Goal: Check status: Check status

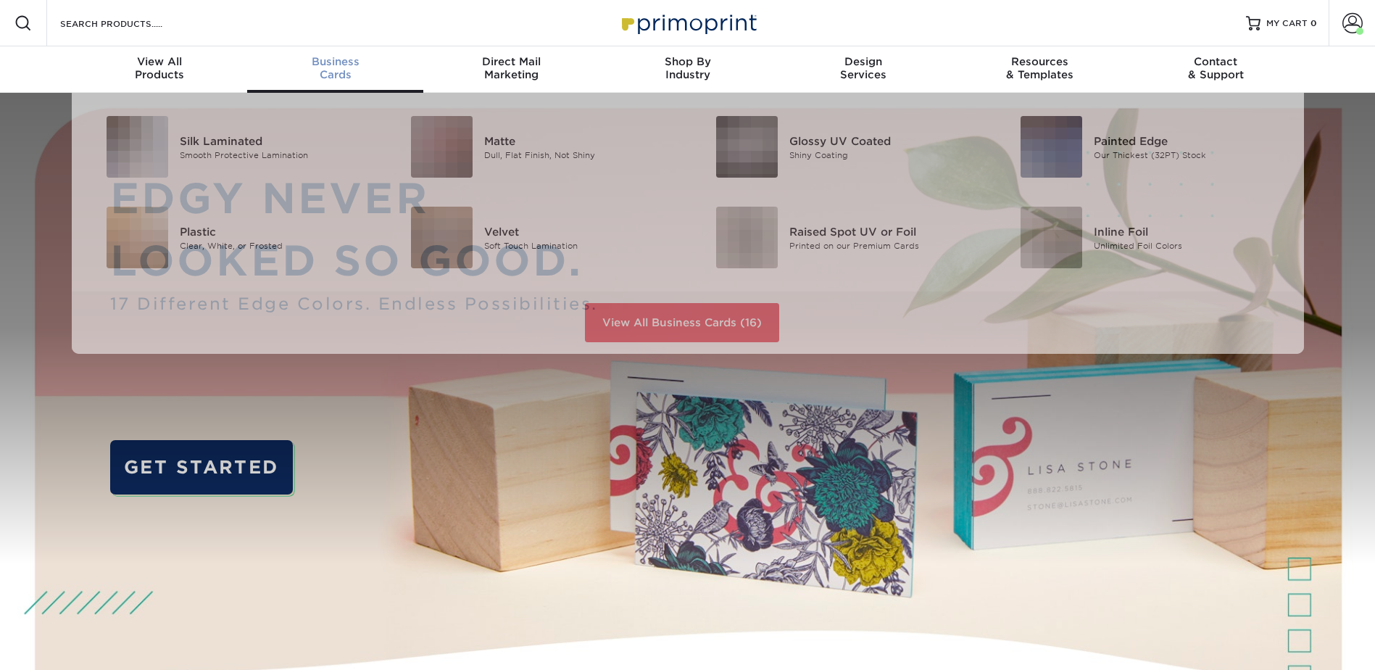
click at [303, 71] on div "Business Cards" at bounding box center [335, 68] width 176 height 26
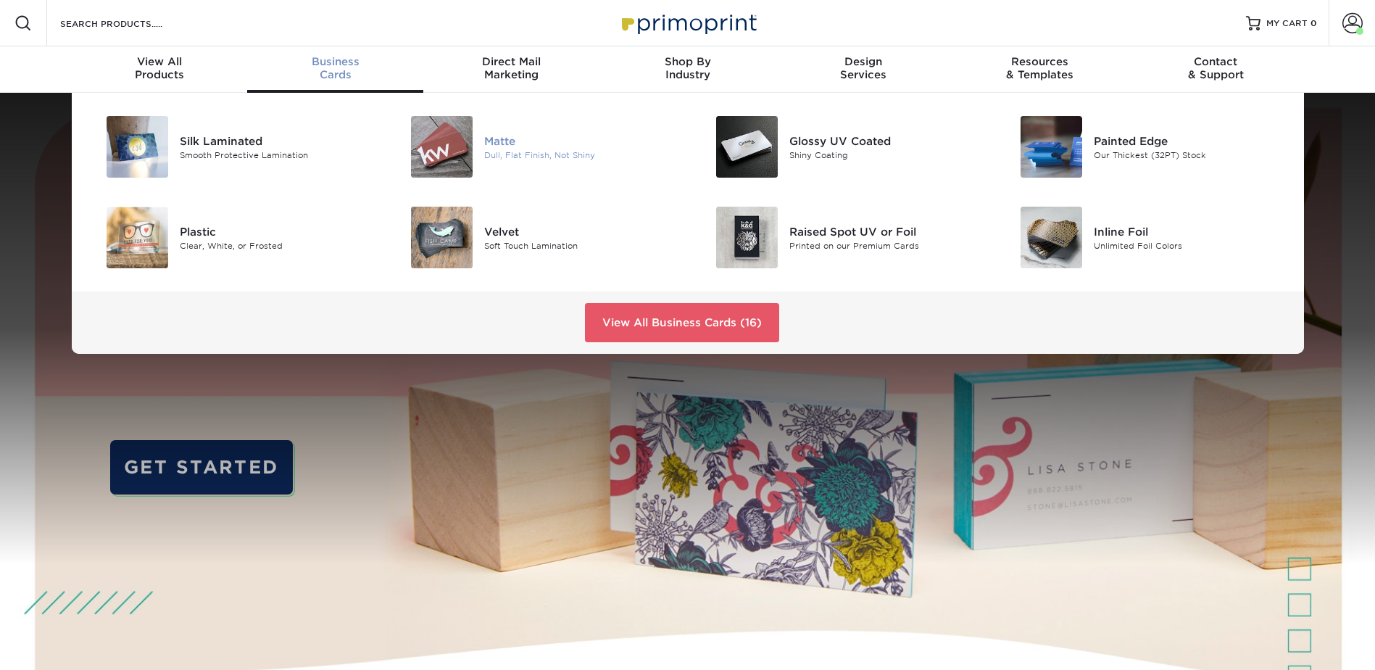
click at [568, 146] on div "Matte" at bounding box center [580, 141] width 192 height 16
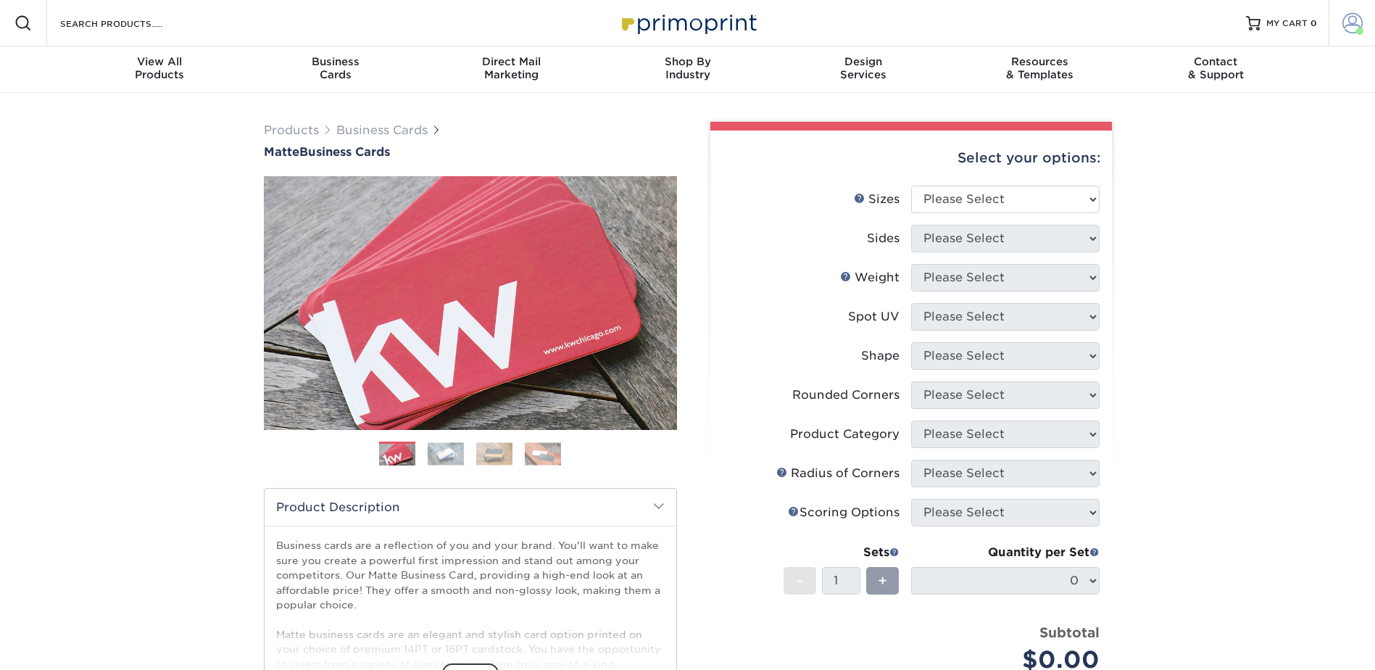
click at [1339, 15] on link "Account" at bounding box center [1352, 23] width 46 height 46
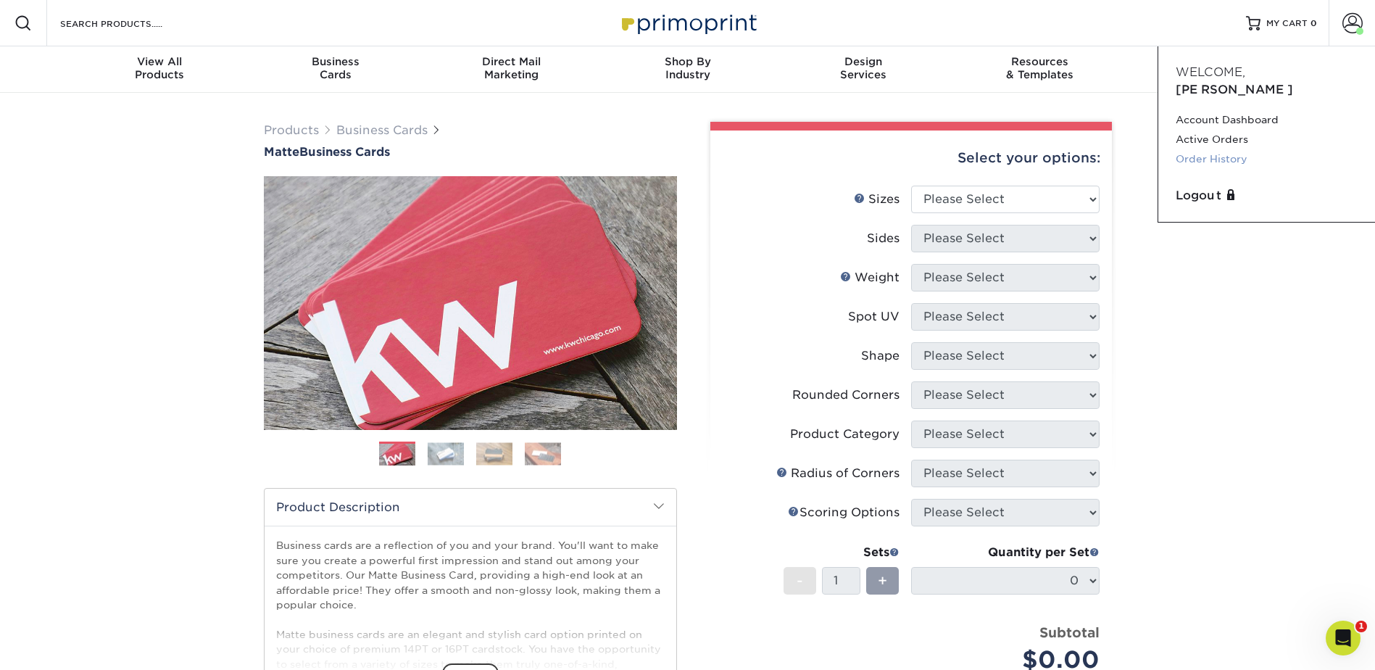
click at [1237, 149] on link "Order History" at bounding box center [1267, 159] width 182 height 20
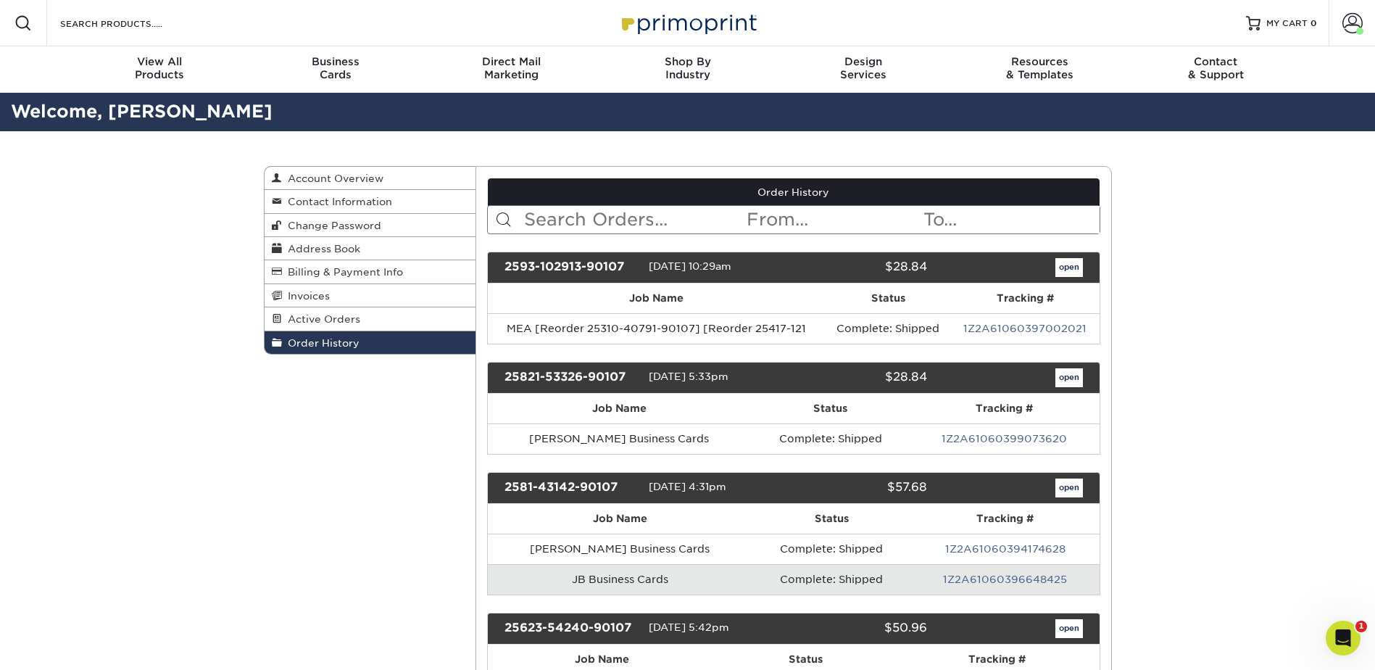
click at [570, 215] on input "text" at bounding box center [634, 220] width 223 height 28
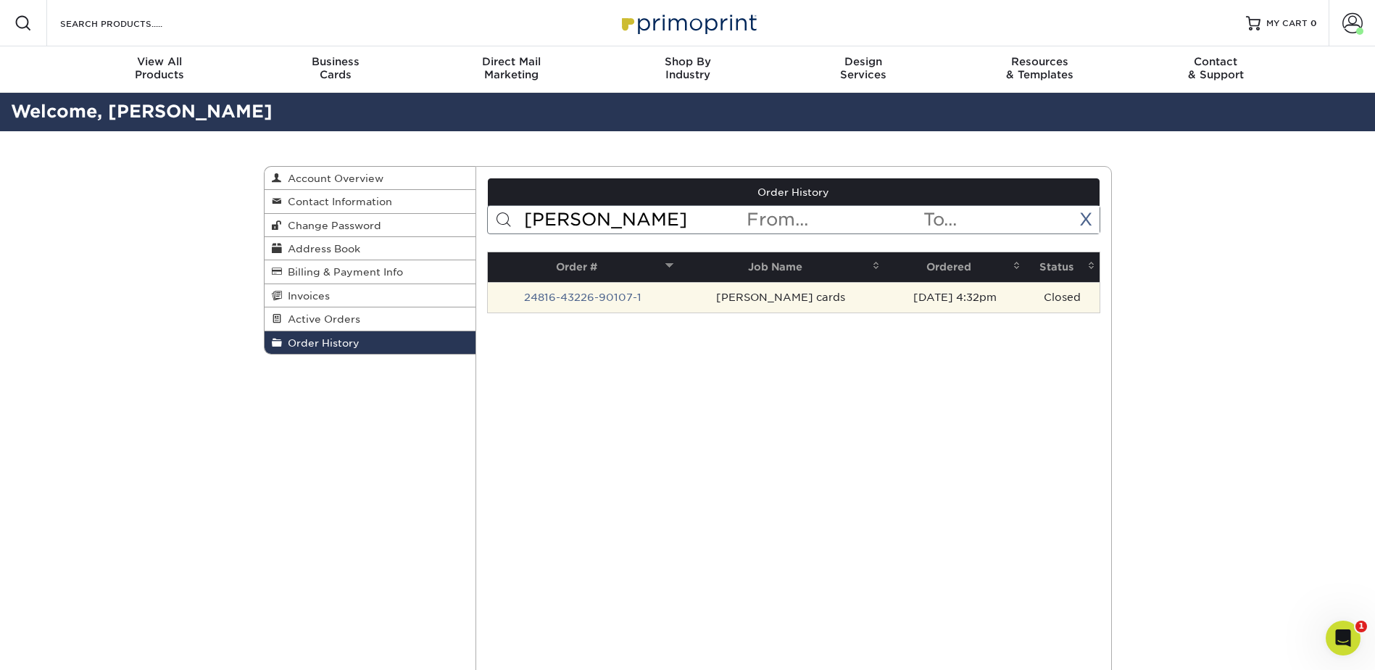
type input "Dee"
click at [610, 290] on td "24816-43226-90107-1" at bounding box center [583, 297] width 190 height 30
click at [610, 298] on link "24816-43226-90107-1" at bounding box center [582, 297] width 117 height 12
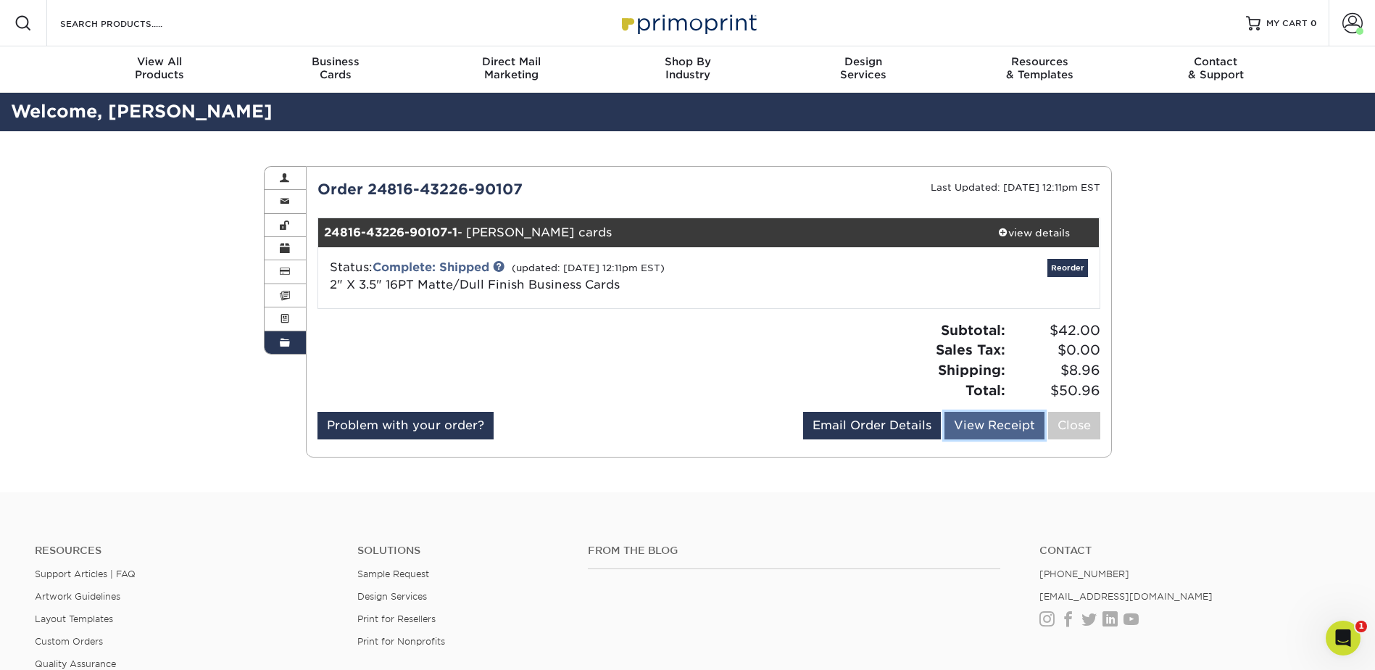
click at [985, 428] on link "View Receipt" at bounding box center [994, 426] width 100 height 28
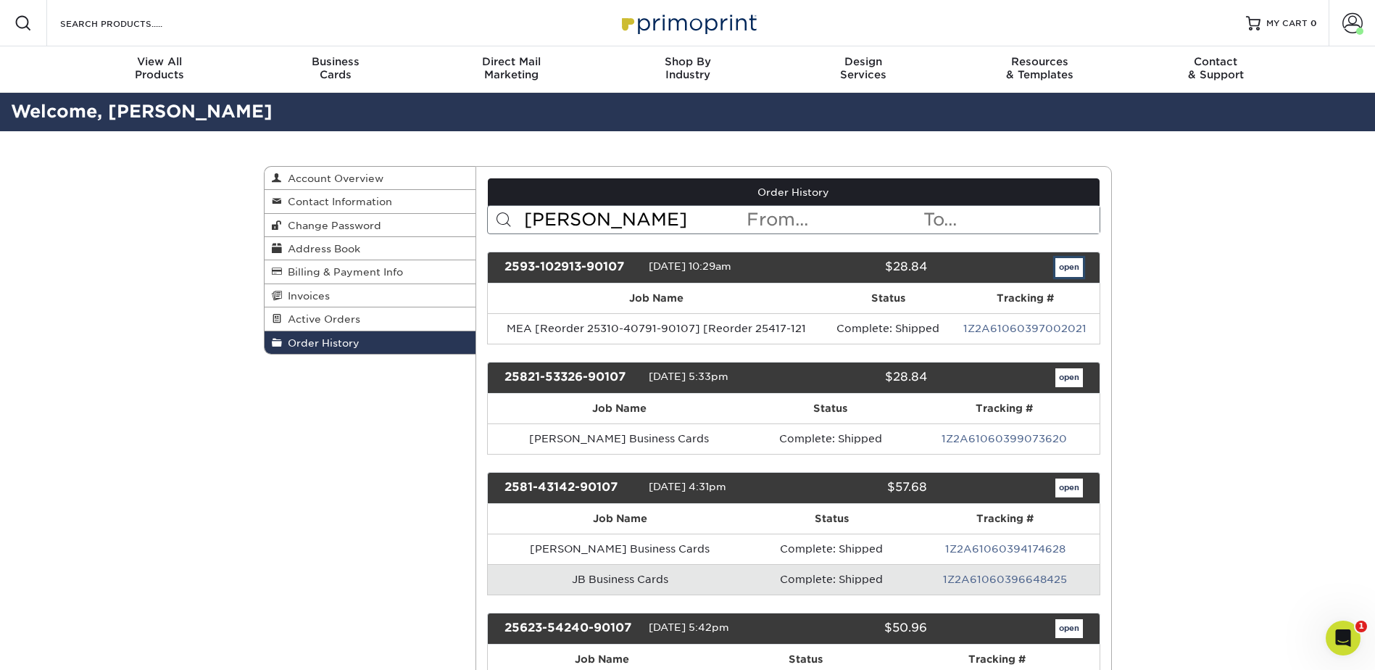
click at [1067, 262] on link "open" at bounding box center [1069, 267] width 28 height 19
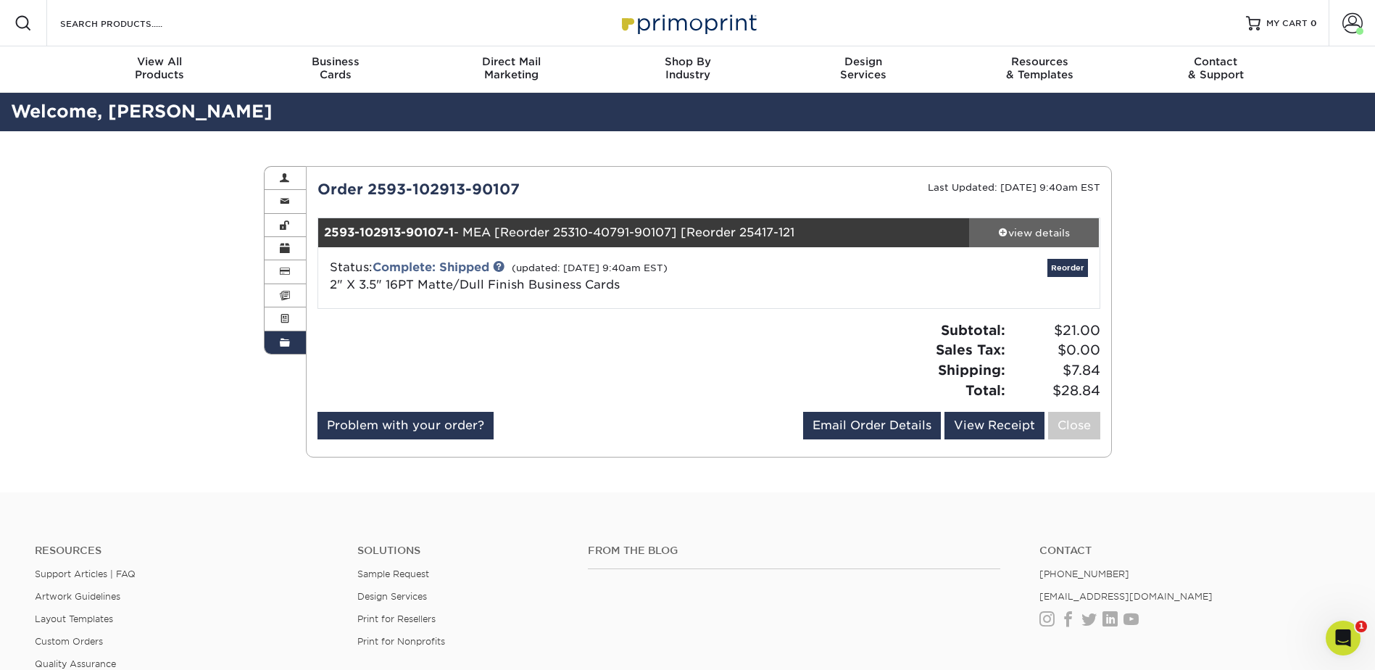
click at [1037, 240] on link "view details" at bounding box center [1034, 232] width 130 height 29
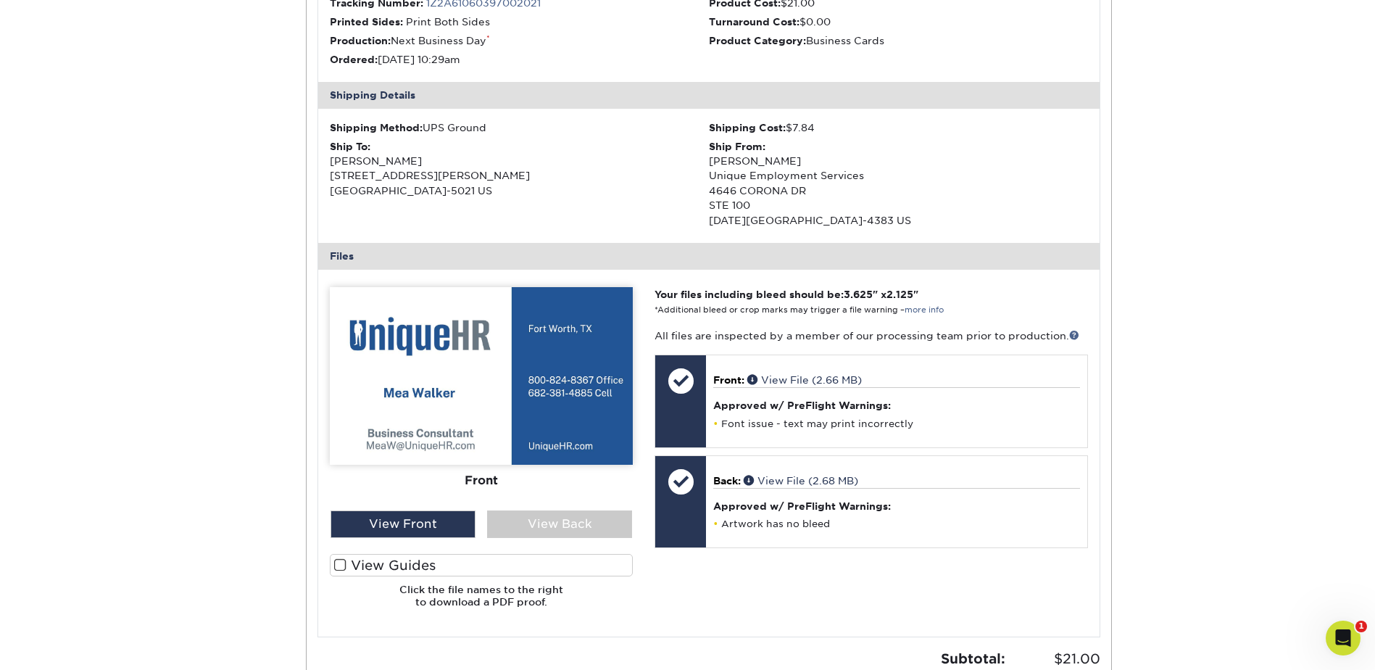
scroll to position [386, 0]
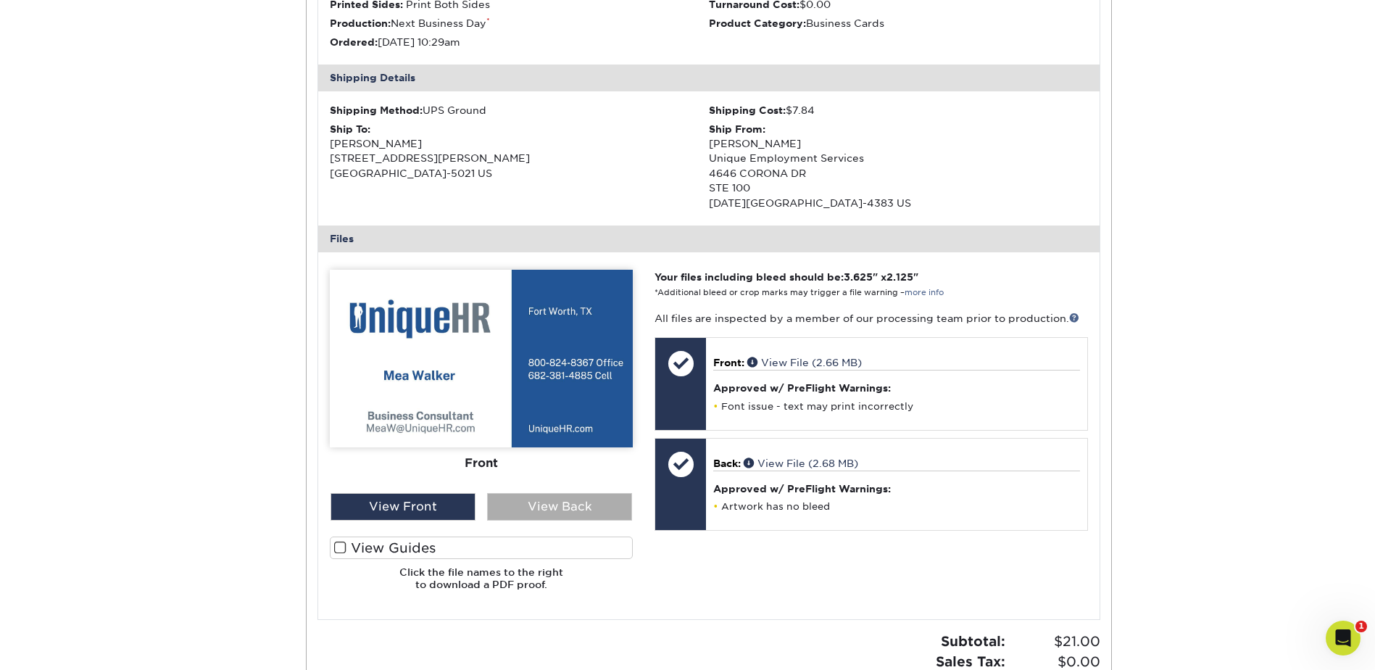
click at [539, 510] on div "View Back" at bounding box center [559, 507] width 145 height 28
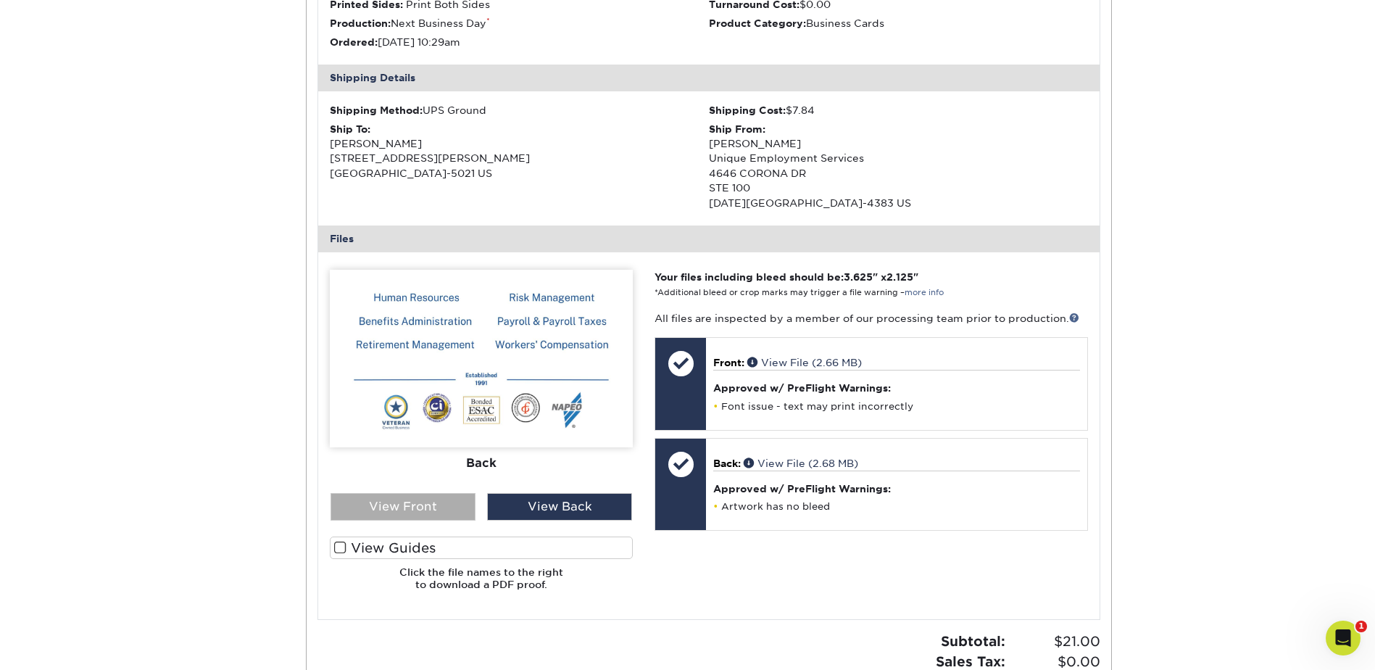
click at [449, 498] on div "View Front" at bounding box center [403, 507] width 145 height 28
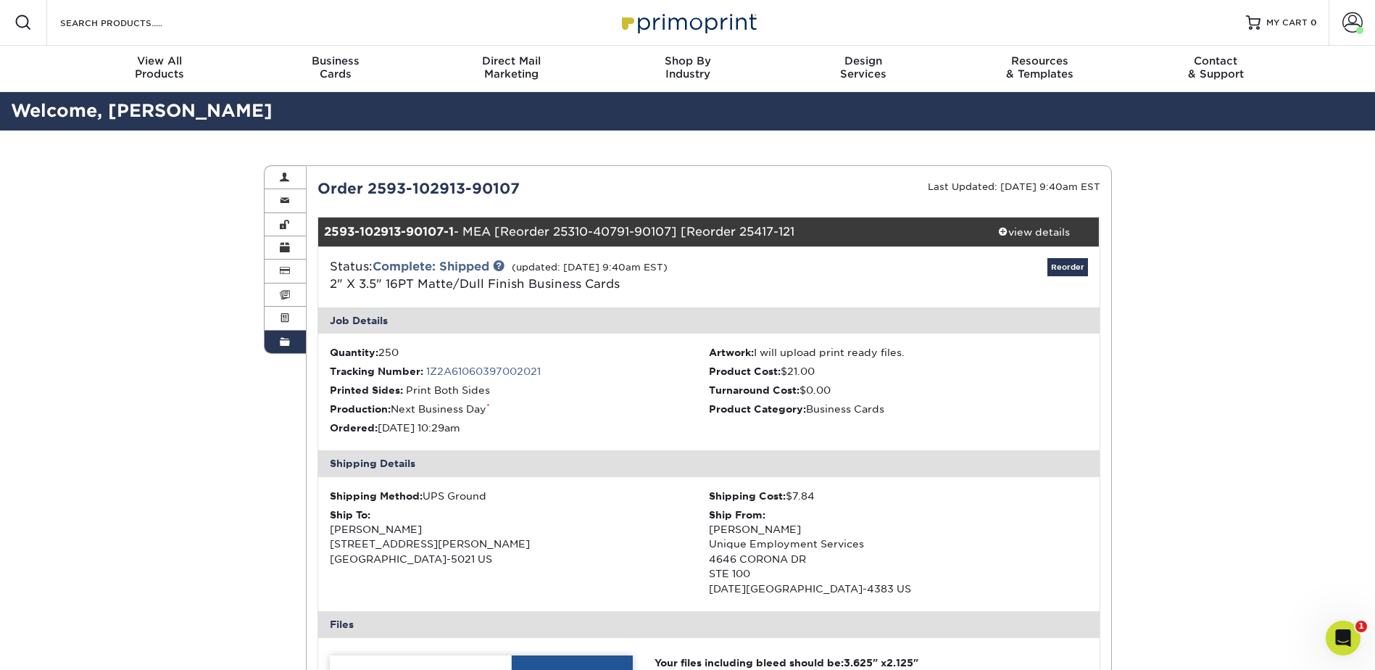
scroll to position [0, 0]
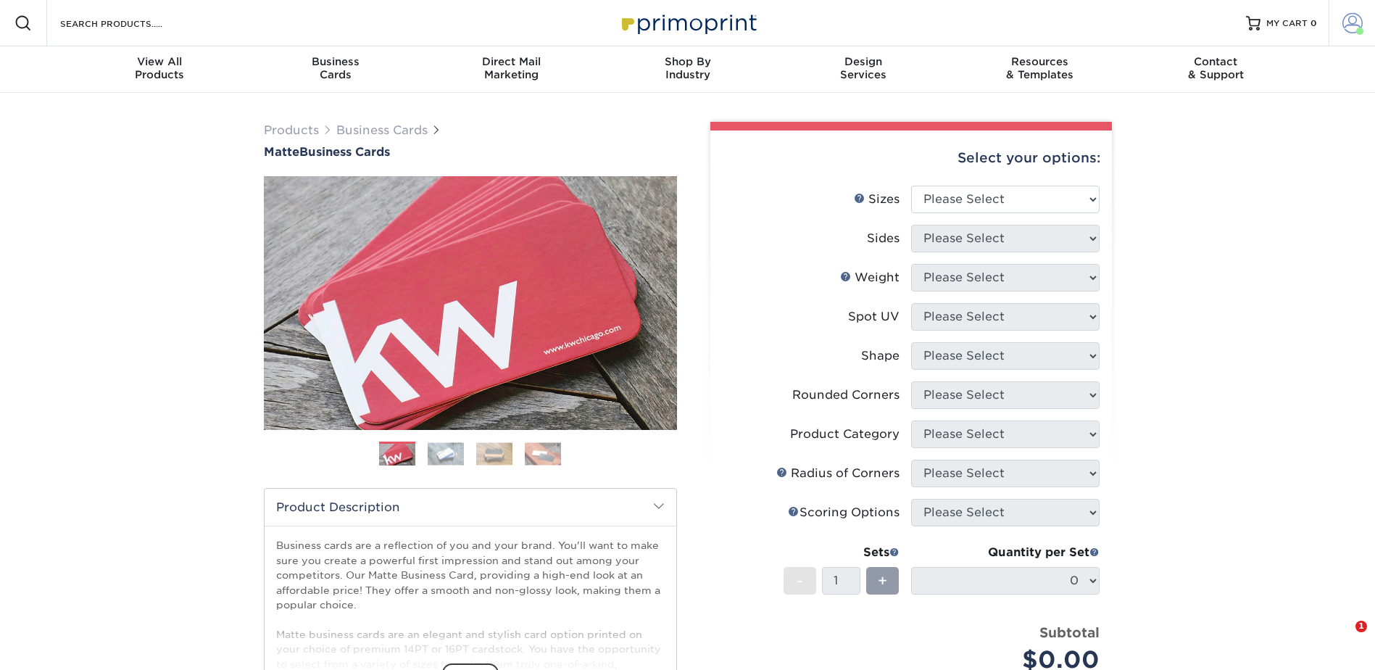
click at [1351, 36] on link "Account" at bounding box center [1352, 23] width 46 height 46
click at [1232, 149] on link "Order History" at bounding box center [1267, 159] width 182 height 20
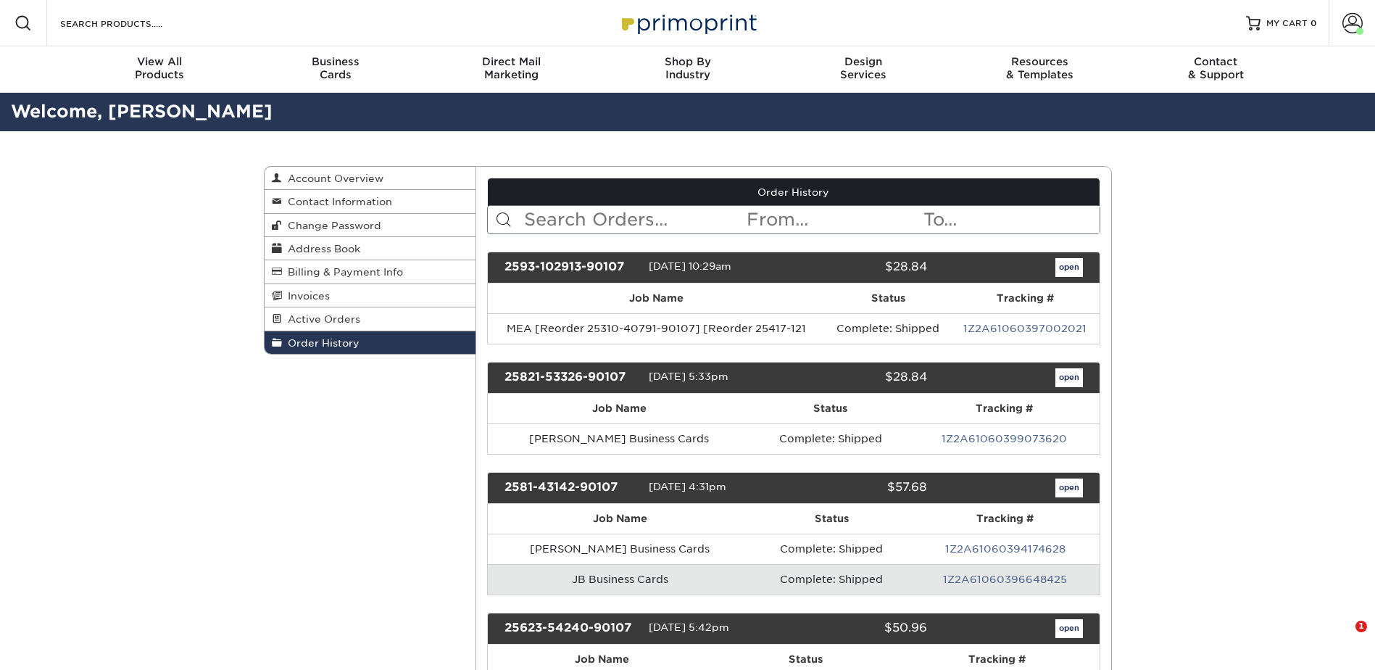
click at [588, 218] on input "text" at bounding box center [634, 220] width 223 height 28
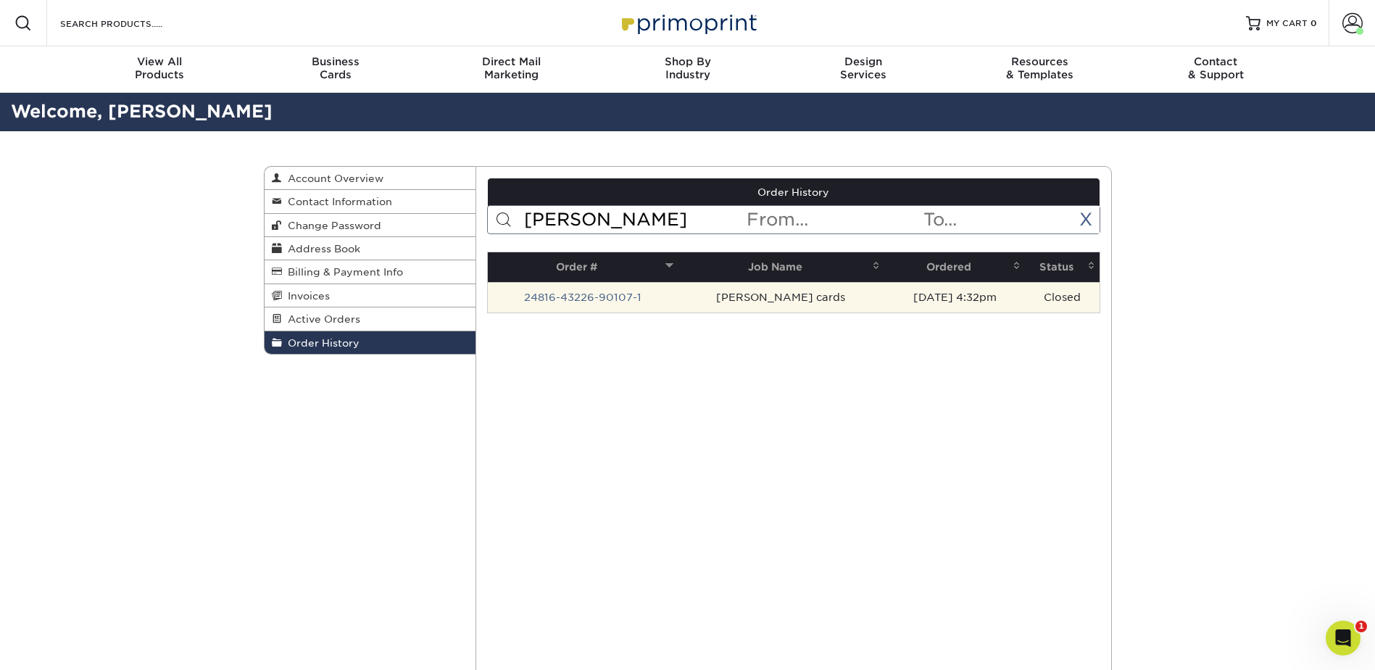
type input "[PERSON_NAME]"
click at [612, 291] on td "24816-43226-90107-1" at bounding box center [583, 297] width 190 height 30
click at [604, 299] on link "24816-43226-90107-1" at bounding box center [582, 297] width 117 height 12
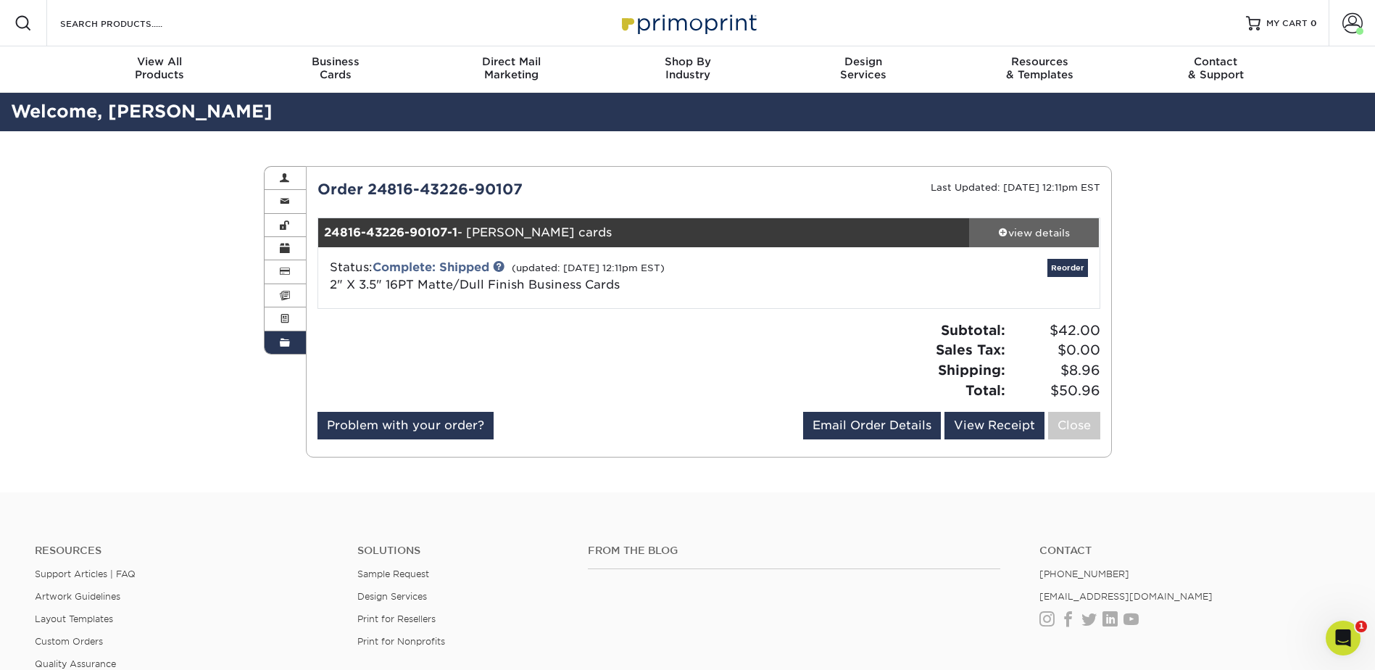
click at [1040, 232] on div "view details" at bounding box center [1034, 232] width 130 height 14
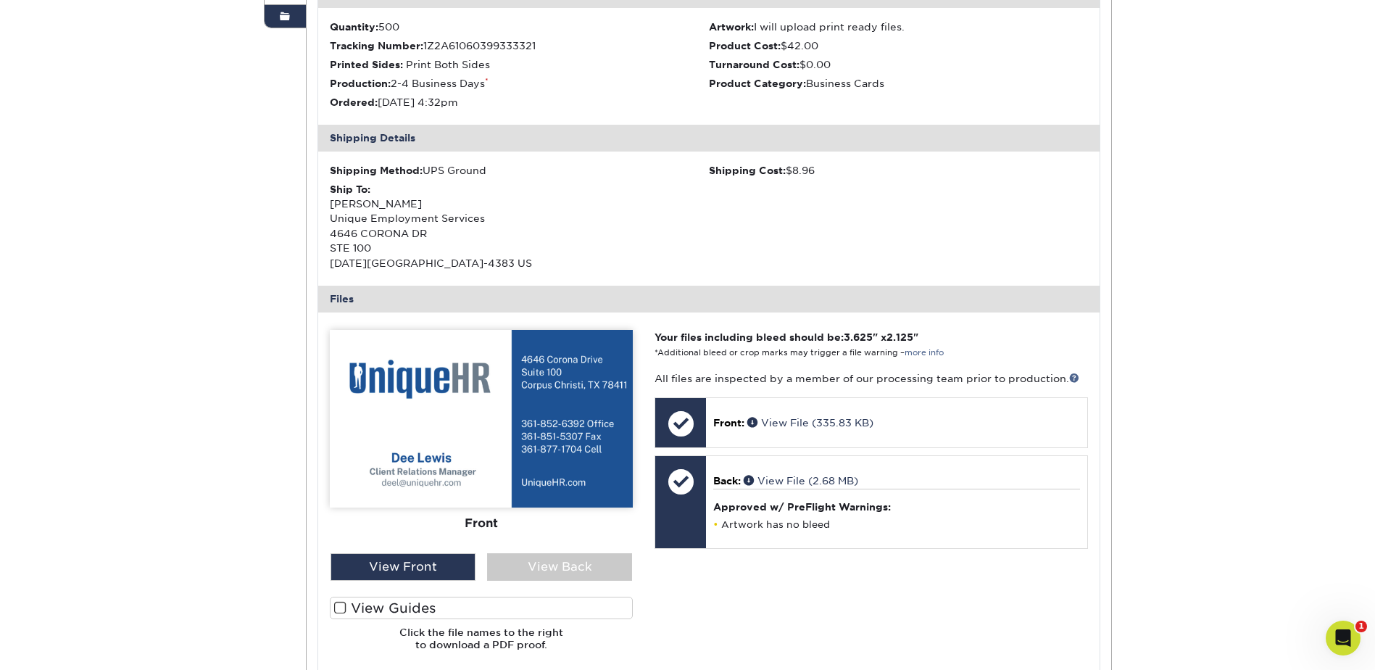
scroll to position [362, 0]
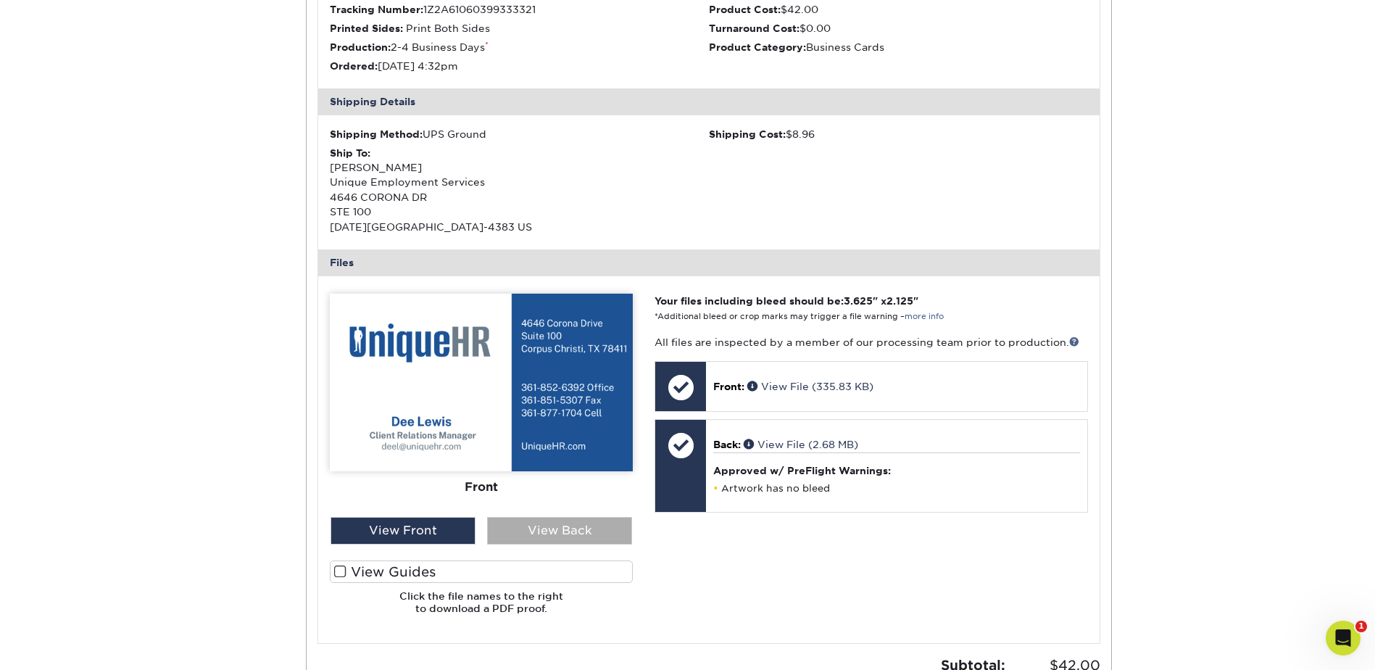
click at [577, 523] on div "View Back" at bounding box center [559, 531] width 145 height 28
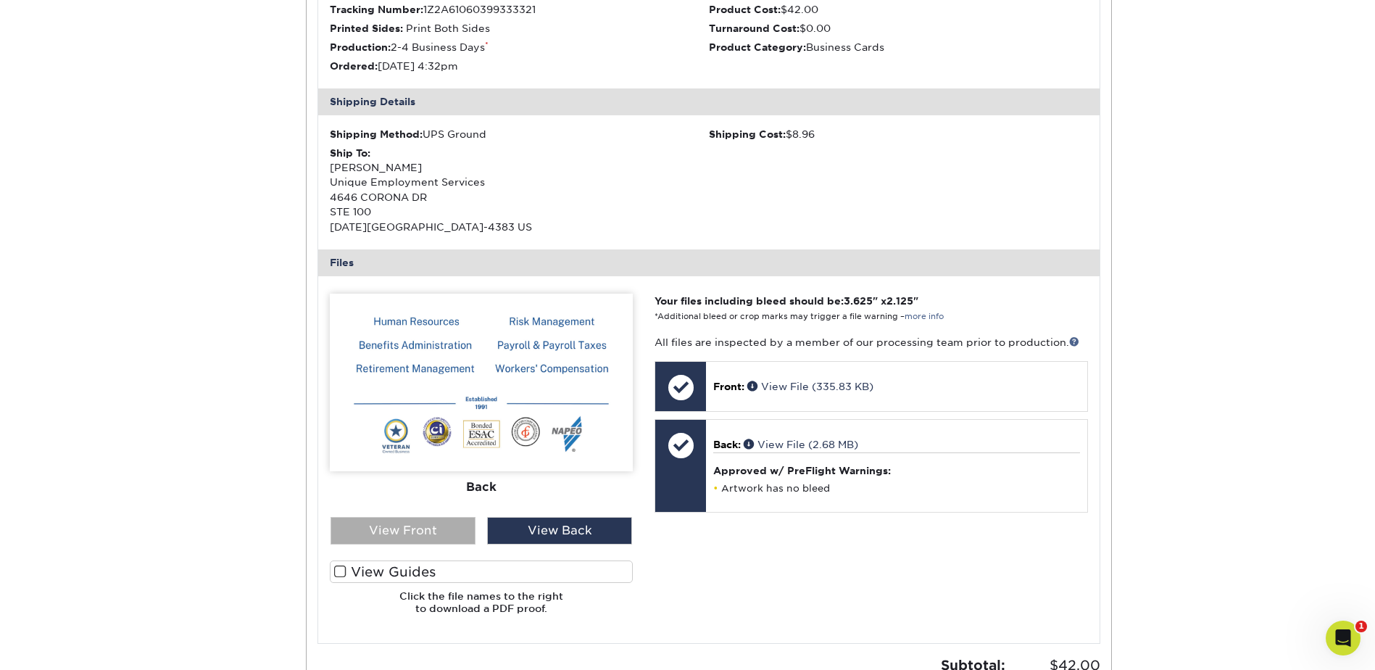
click at [428, 530] on div "View Front" at bounding box center [403, 531] width 145 height 28
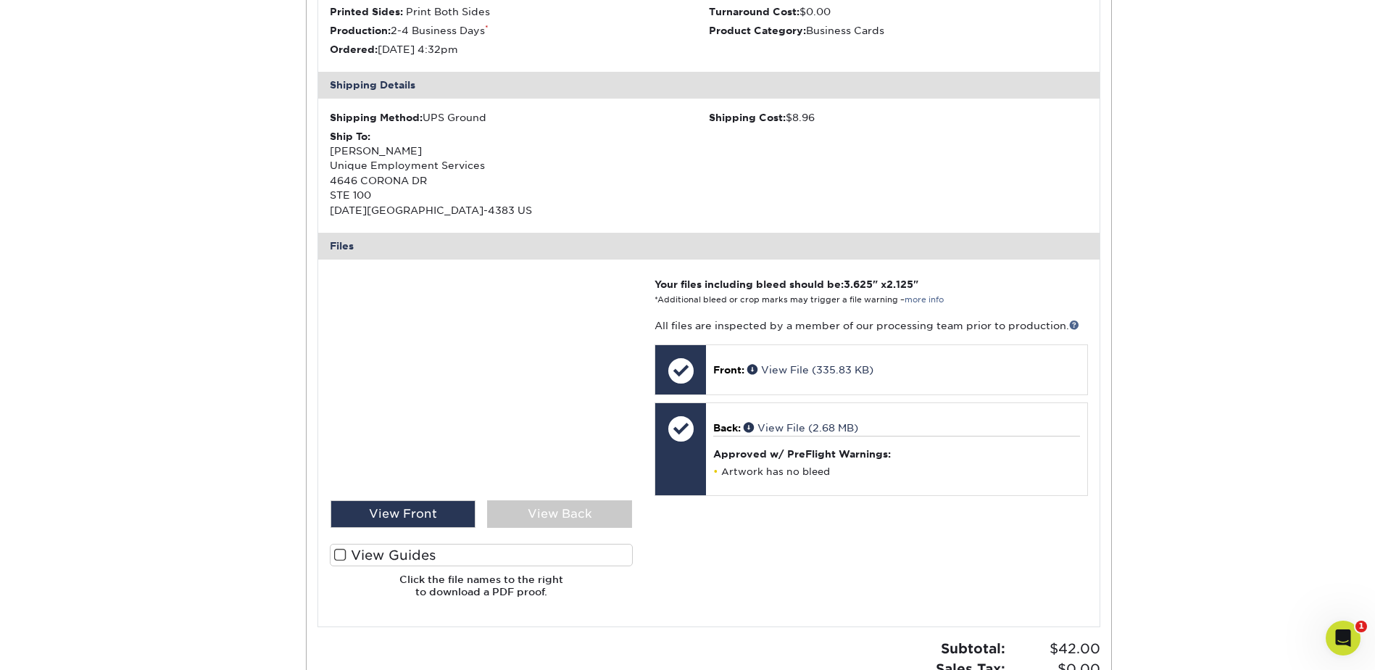
scroll to position [386, 0]
